Goal: Use online tool/utility: Utilize a website feature to perform a specific function

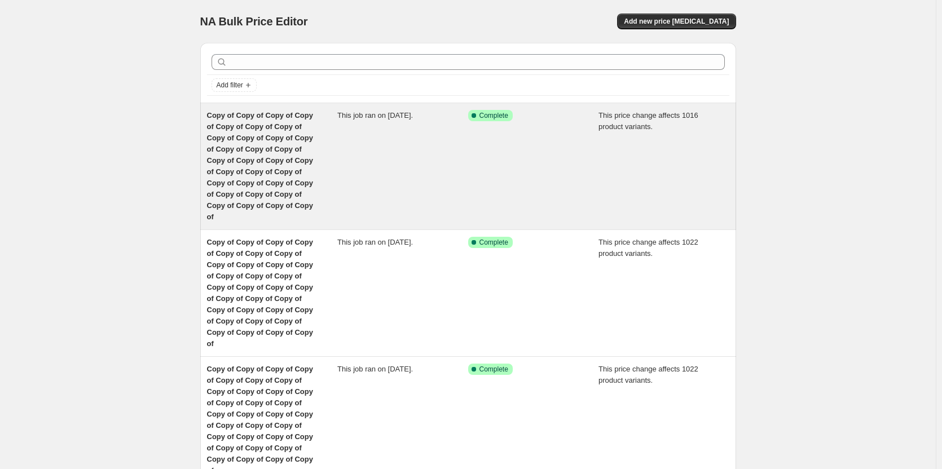
click at [238, 144] on div "Copy of Copy of Copy of Copy of Copy of Copy of Copy of Copy of Copy of Copy of…" at bounding box center [272, 166] width 131 height 113
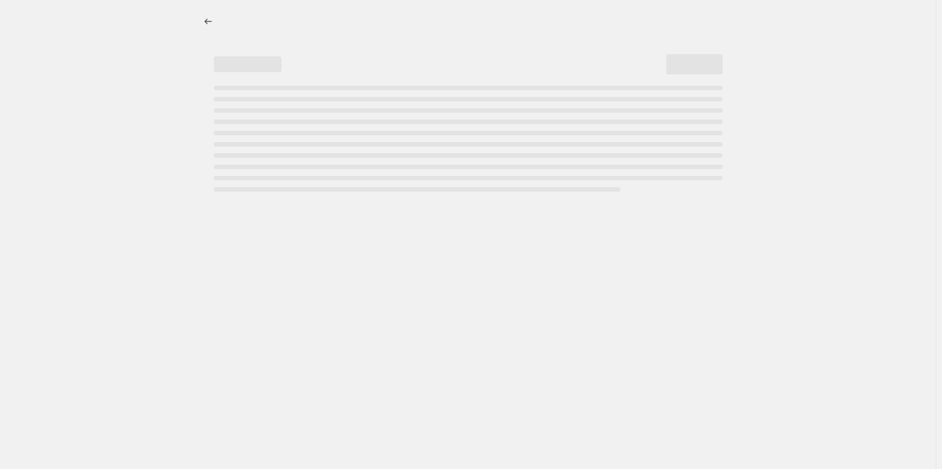
select select "margin"
select select "remove"
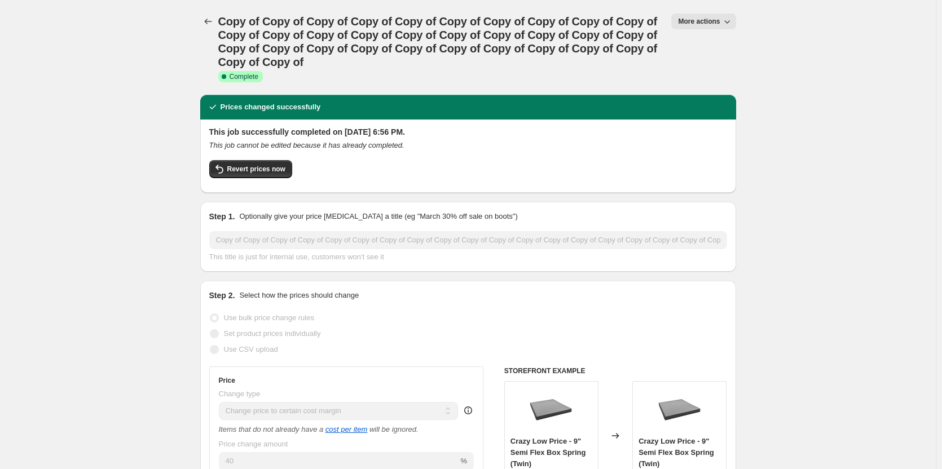
click at [705, 16] on button "More actions" at bounding box center [703, 22] width 64 height 16
click at [707, 63] on span "Copy to new job" at bounding box center [709, 64] width 52 height 8
select select "margin"
select select "remove"
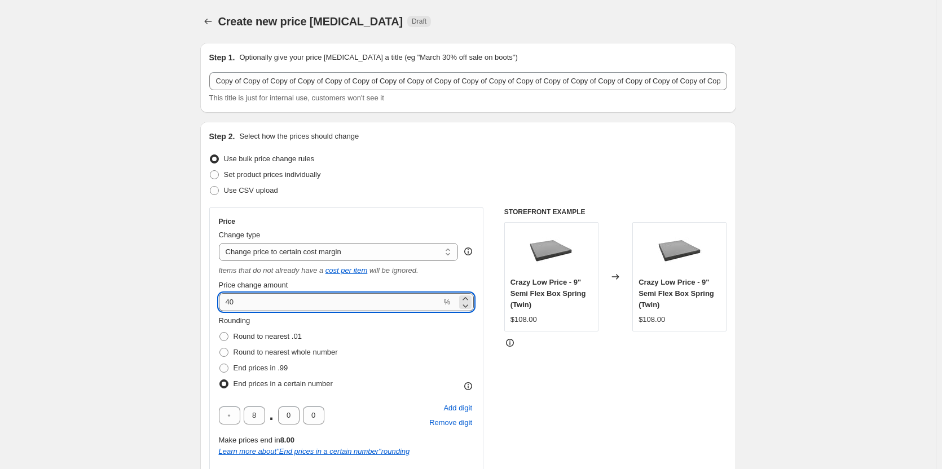
click at [257, 293] on input "40" at bounding box center [330, 302] width 223 height 18
type input "4"
type input "28"
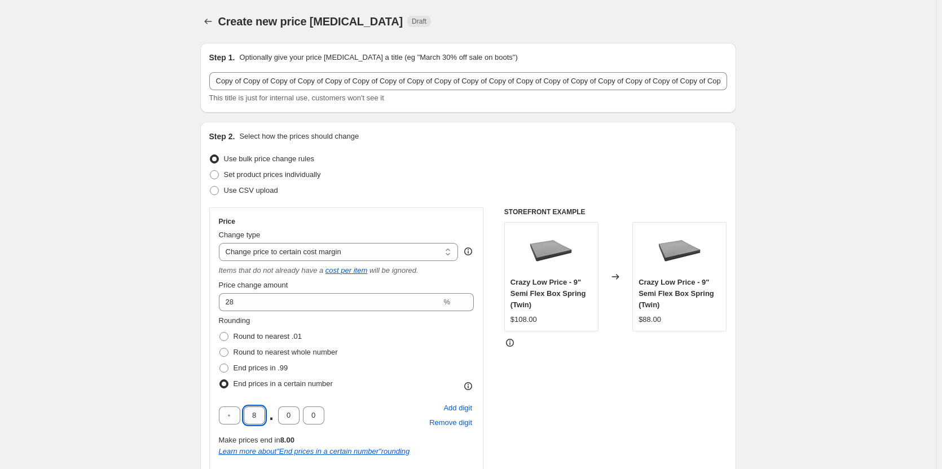
click at [260, 418] on input "8" at bounding box center [254, 416] width 21 height 18
type input "0"
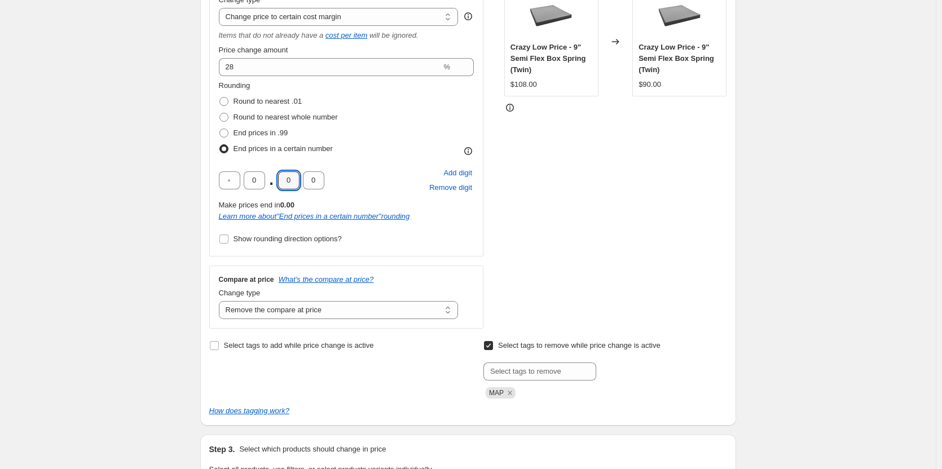
scroll to position [194, 0]
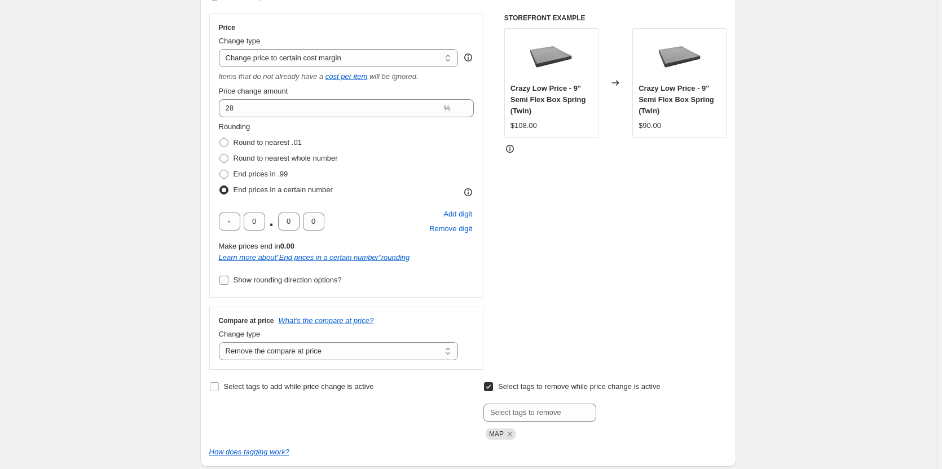
click at [228, 276] on input "Show rounding direction options?" at bounding box center [223, 280] width 9 height 9
checkbox input "true"
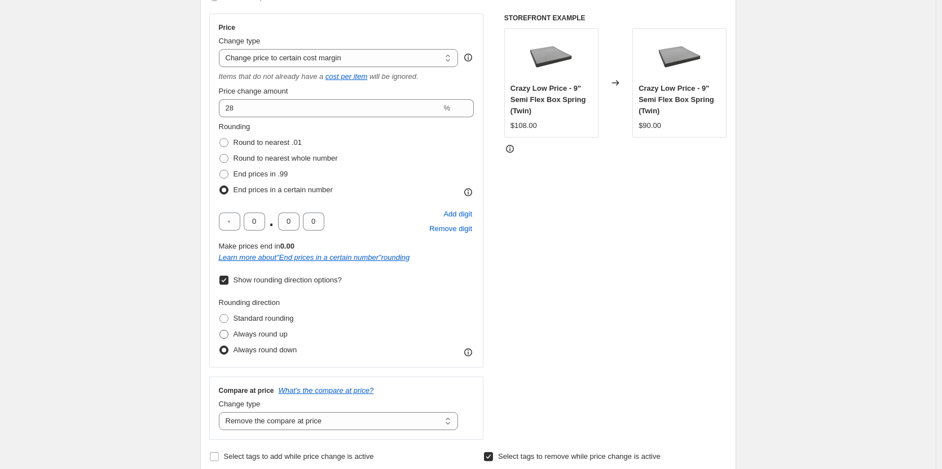
click at [227, 331] on span at bounding box center [223, 334] width 9 height 9
click at [220, 331] on input "Always round up" at bounding box center [219, 330] width 1 height 1
radio input "true"
click at [417, 300] on div "Rounding direction Standard rounding Always round up Always round down" at bounding box center [347, 327] width 256 height 61
click at [602, 275] on div "STOREFRONT EXAMPLE Crazy Low Price - 9" Semi Flex Box Spring (Twin) $108.00 Cha…" at bounding box center [615, 227] width 223 height 427
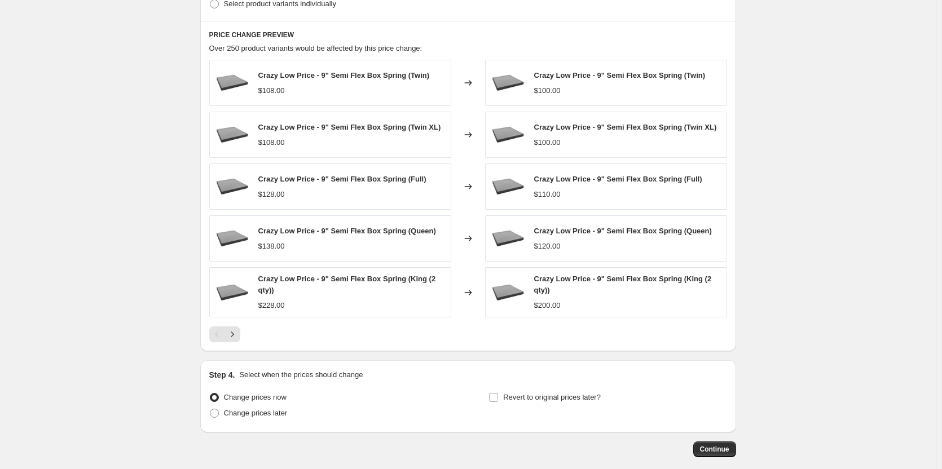
scroll to position [0, 0]
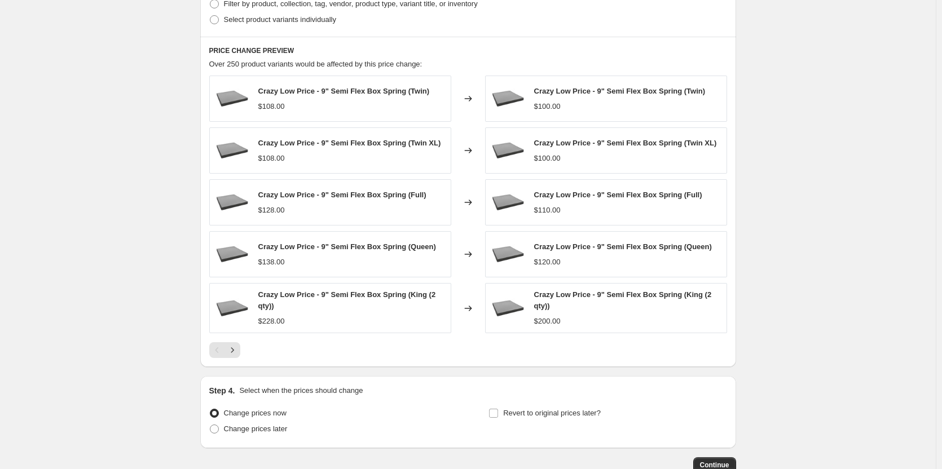
scroll to position [876, 0]
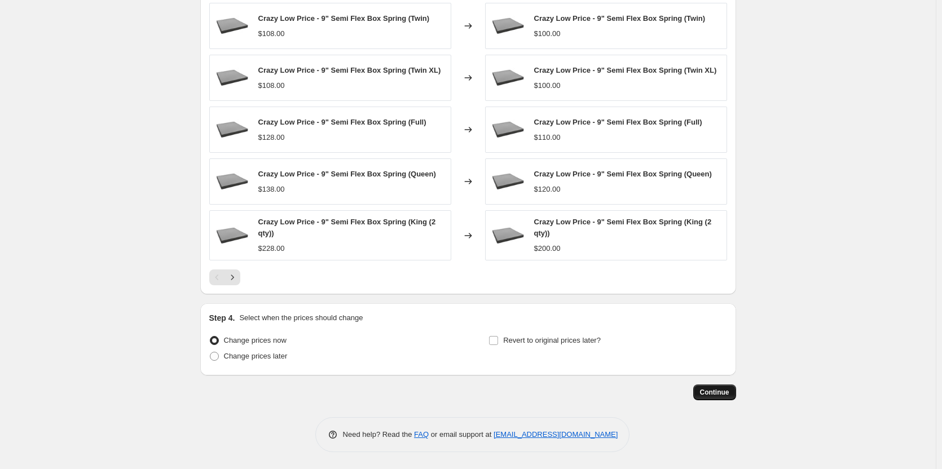
click at [714, 392] on span "Continue" at bounding box center [714, 392] width 29 height 9
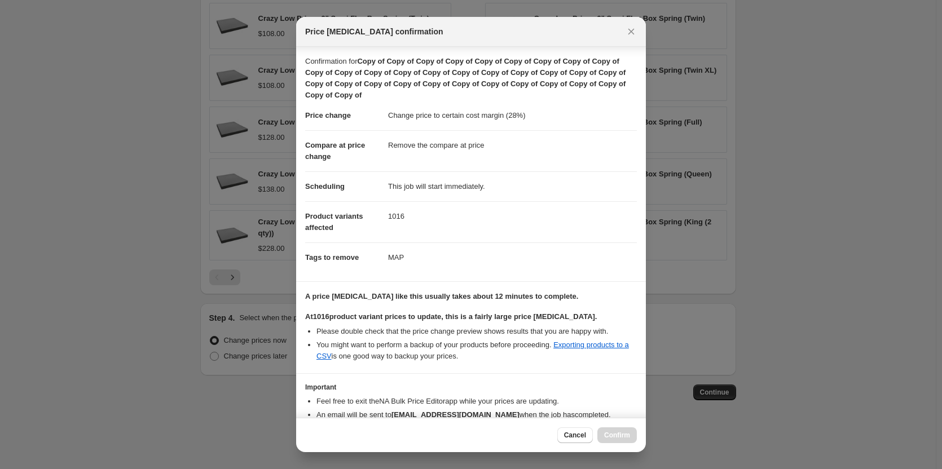
scroll to position [62, 0]
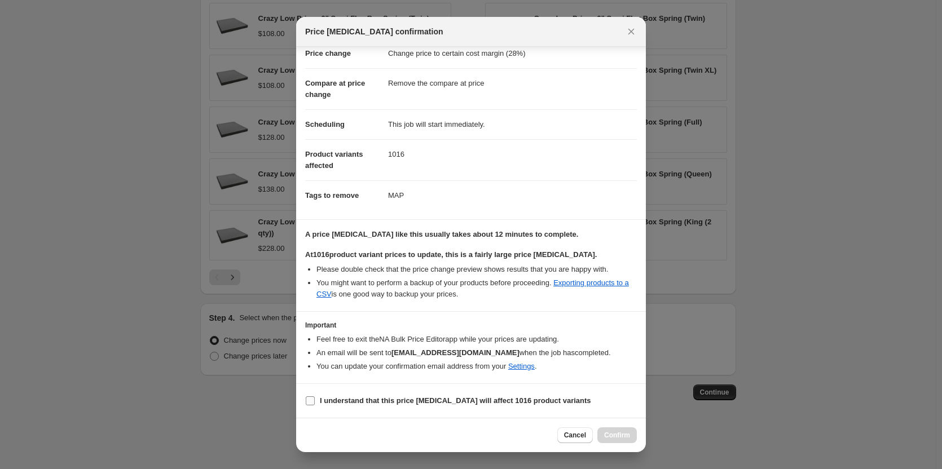
click at [311, 402] on input "I understand that this price [MEDICAL_DATA] will affect 1016 product variants" at bounding box center [310, 401] width 9 height 9
checkbox input "true"
click at [613, 440] on button "Confirm" at bounding box center [617, 436] width 39 height 16
type input "Copy of Copy of Copy of Copy of Copy of Copy of Copy of Copy of Copy of Copy of…"
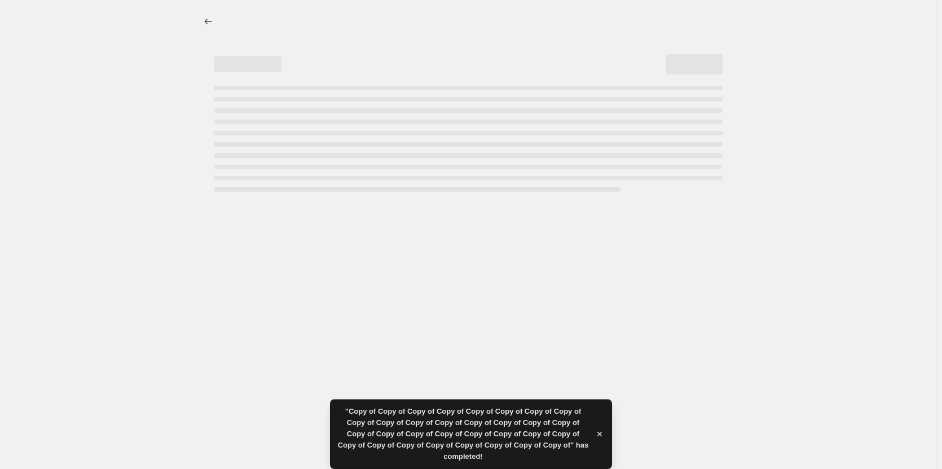
select select "margin"
select select "remove"
